Goal: Obtain resource: Download file/media

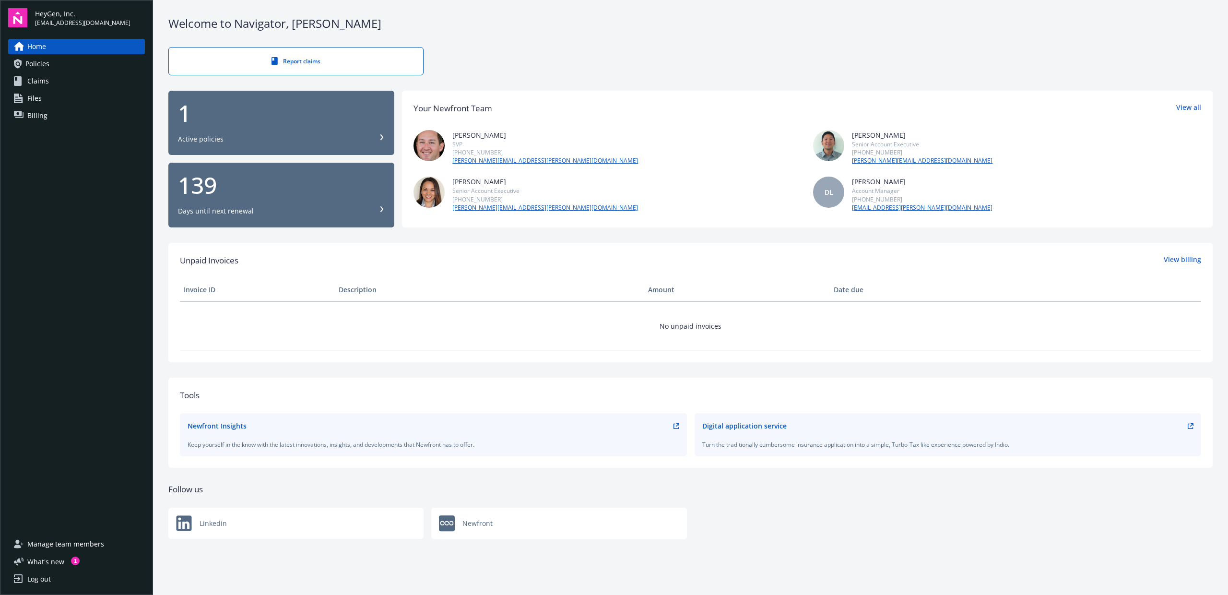
click at [50, 66] on link "Policies" at bounding box center [76, 63] width 137 height 15
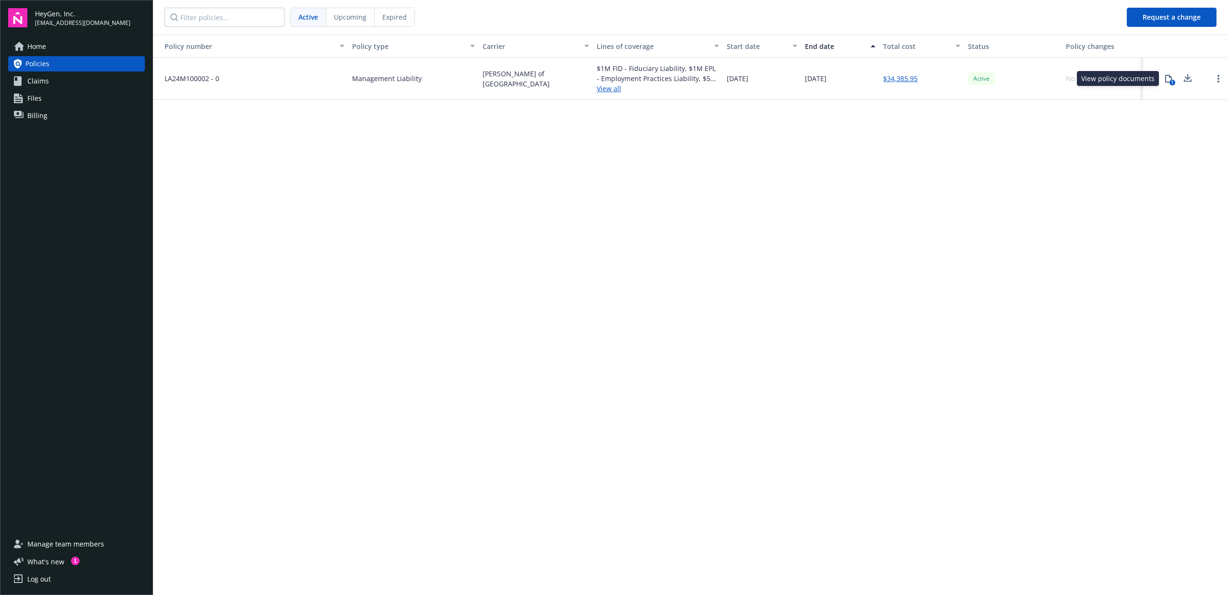
click at [1167, 82] on button "1" at bounding box center [1168, 78] width 19 height 19
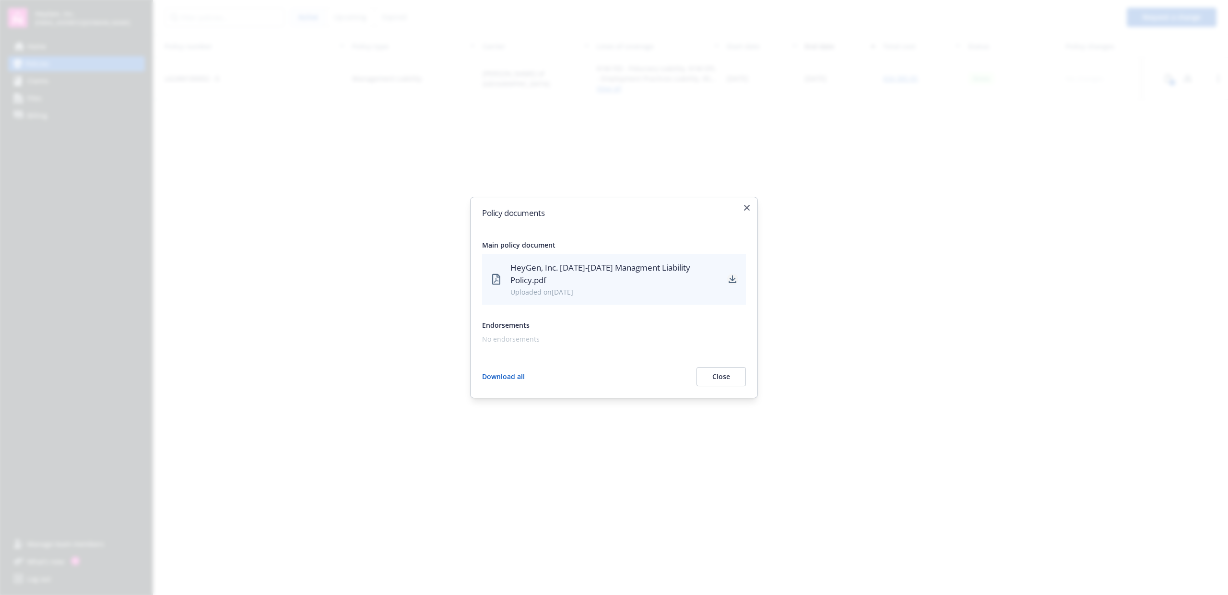
click at [732, 279] on icon "download" at bounding box center [733, 278] width 6 height 6
click at [244, 181] on div at bounding box center [614, 297] width 1228 height 595
